Goal: Task Accomplishment & Management: Manage account settings

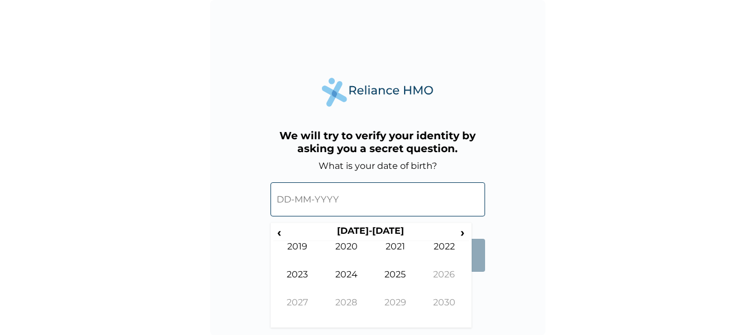
click at [316, 198] on input "text" at bounding box center [378, 199] width 215 height 34
click at [283, 234] on span "‹" at bounding box center [279, 232] width 12 height 14
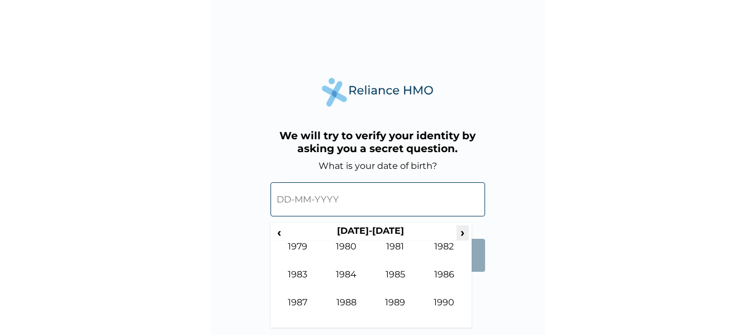
click at [468, 229] on span "›" at bounding box center [463, 232] width 12 height 14
click at [351, 268] on td "1990" at bounding box center [346, 255] width 49 height 28
click at [282, 236] on span "‹" at bounding box center [279, 232] width 12 height 14
click at [462, 234] on span "›" at bounding box center [463, 232] width 12 height 14
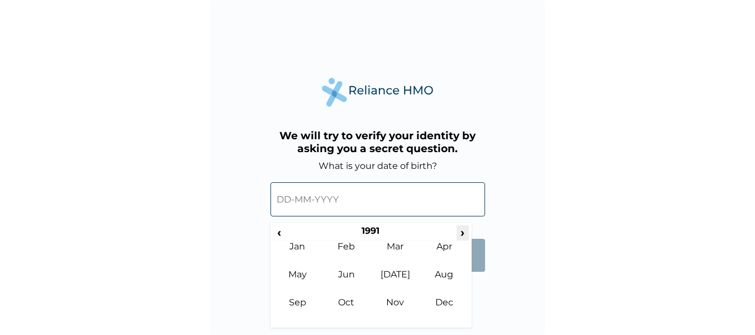
click at [462, 234] on span "›" at bounding box center [463, 232] width 12 height 14
click at [392, 256] on td "Mar" at bounding box center [395, 255] width 49 height 28
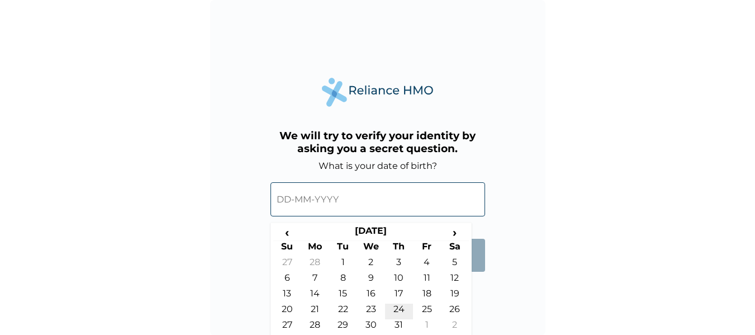
click at [395, 312] on td "24" at bounding box center [399, 312] width 28 height 16
type input "[DATE]"
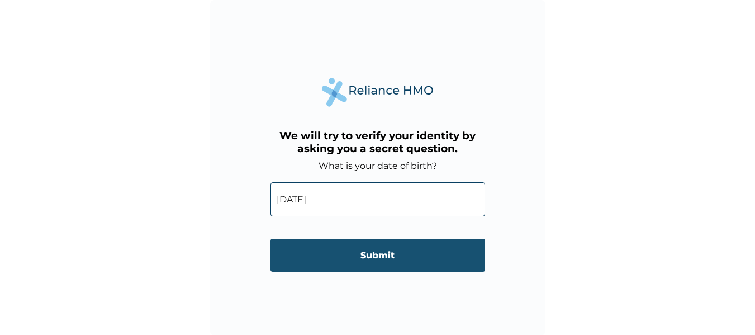
click at [376, 252] on input "Submit" at bounding box center [378, 255] width 215 height 33
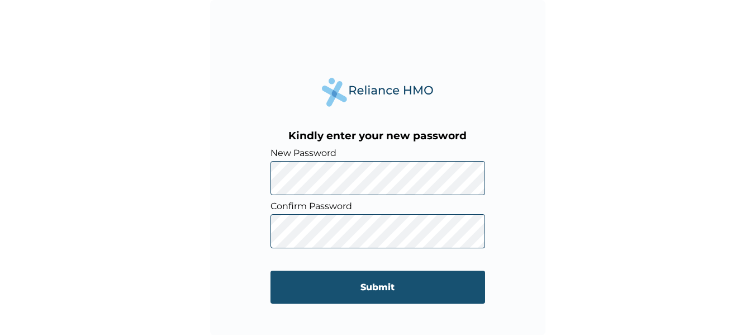
click at [362, 302] on input "Submit" at bounding box center [378, 287] width 215 height 33
